Goal: Task Accomplishment & Management: Manage account settings

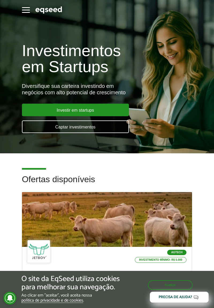
click at [22, 13] on span "button" at bounding box center [26, 12] width 8 height 1
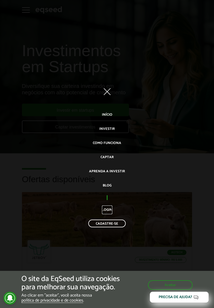
click at [108, 212] on link "Login" at bounding box center [107, 209] width 10 height 9
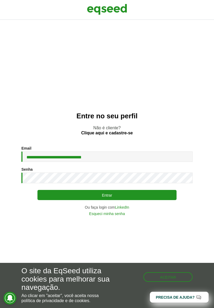
click at [144, 200] on button "Entrar" at bounding box center [106, 195] width 139 height 10
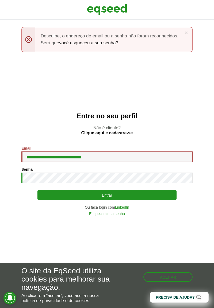
click at [138, 200] on button "Entrar" at bounding box center [106, 195] width 139 height 10
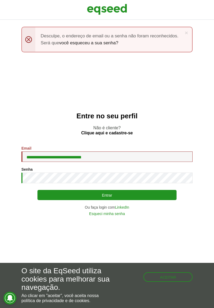
click at [126, 200] on button "Entrar" at bounding box center [106, 195] width 139 height 10
